Goal: Information Seeking & Learning: Learn about a topic

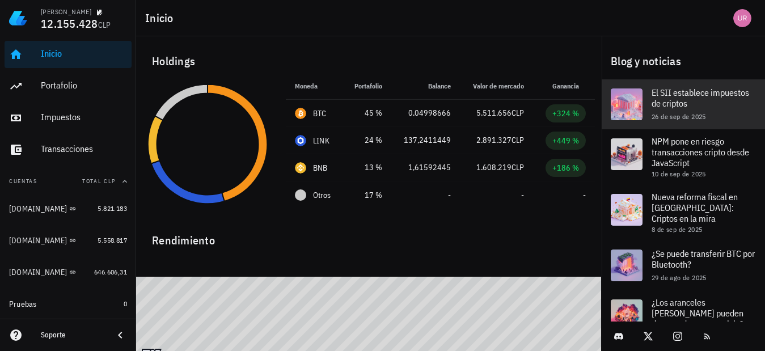
click at [685, 101] on span "El SII establece impuestos de criptos" at bounding box center [699, 98] width 97 height 22
